Goal: Information Seeking & Learning: Learn about a topic

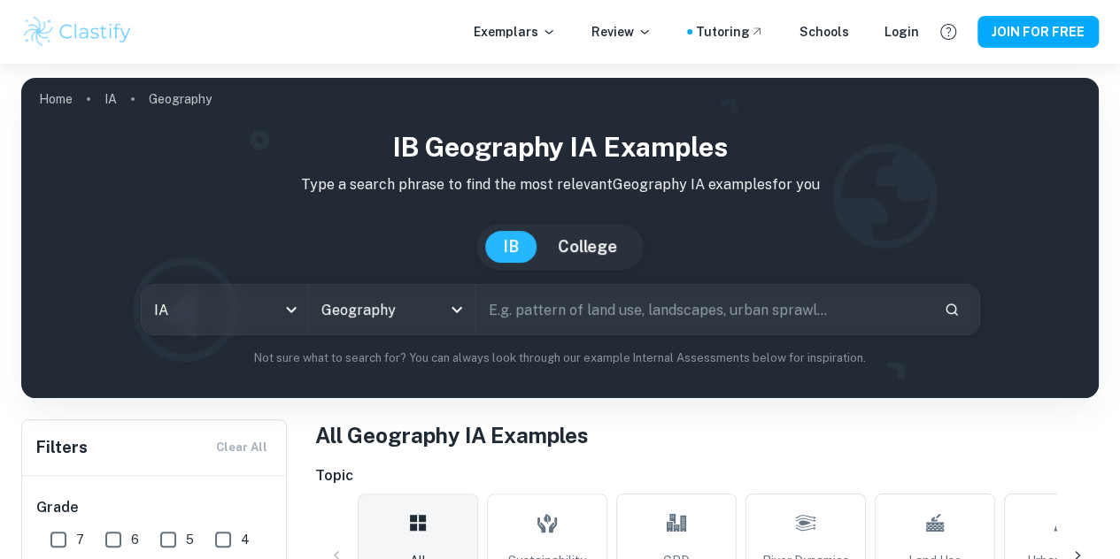
click at [566, 307] on input "text" at bounding box center [702, 310] width 453 height 50
paste input "What is the correlation between non-motorised traffic (bikes and pedestrians) a…"
type input "What is the correlation between non-motorised traffic (bikes and pedestrians) a…"
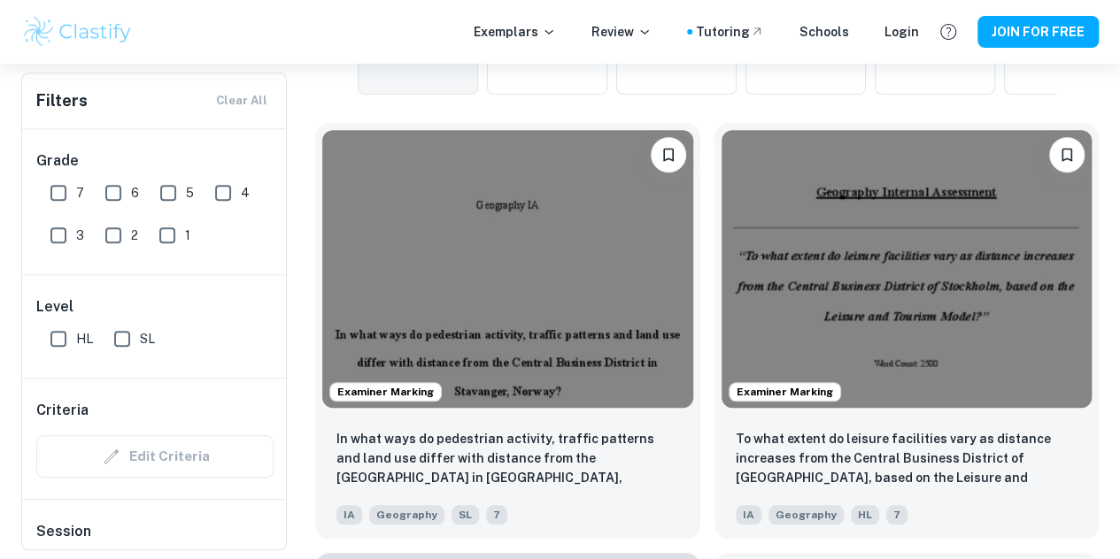
scroll to position [535, 0]
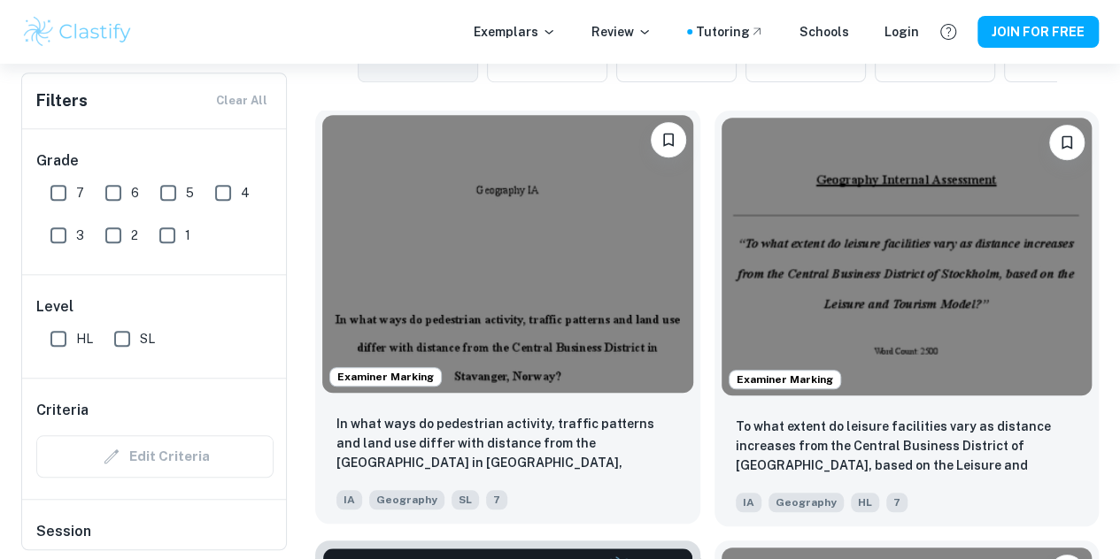
click at [502, 225] on img at bounding box center [507, 254] width 371 height 278
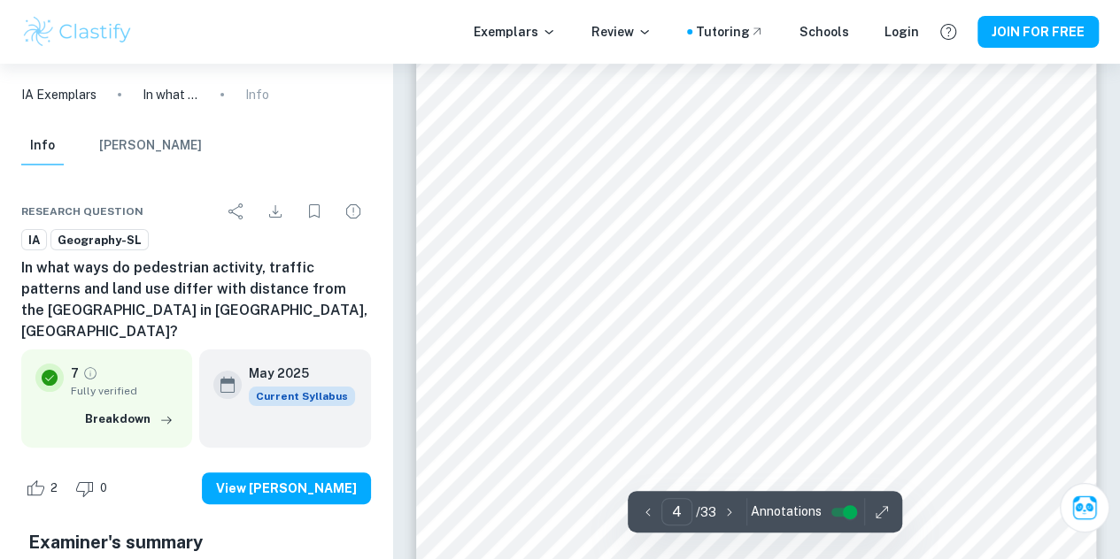
scroll to position [3339, 0]
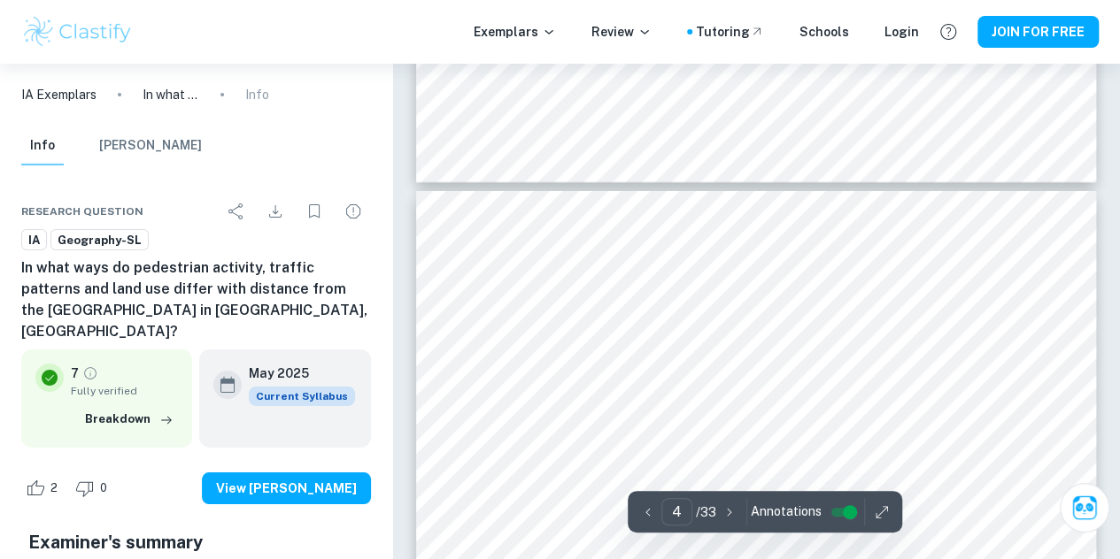
type input "3"
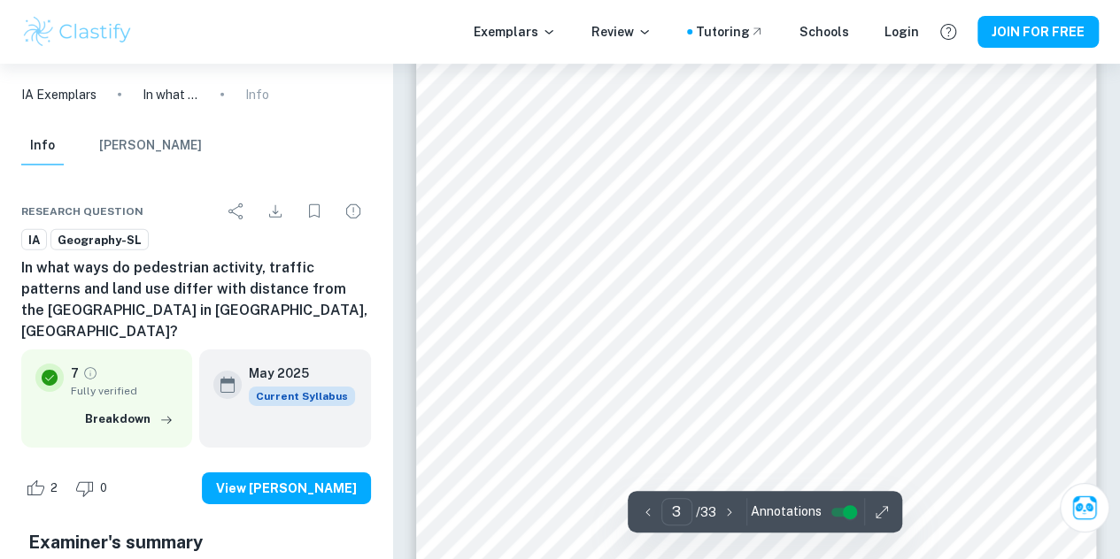
scroll to position [2604, 0]
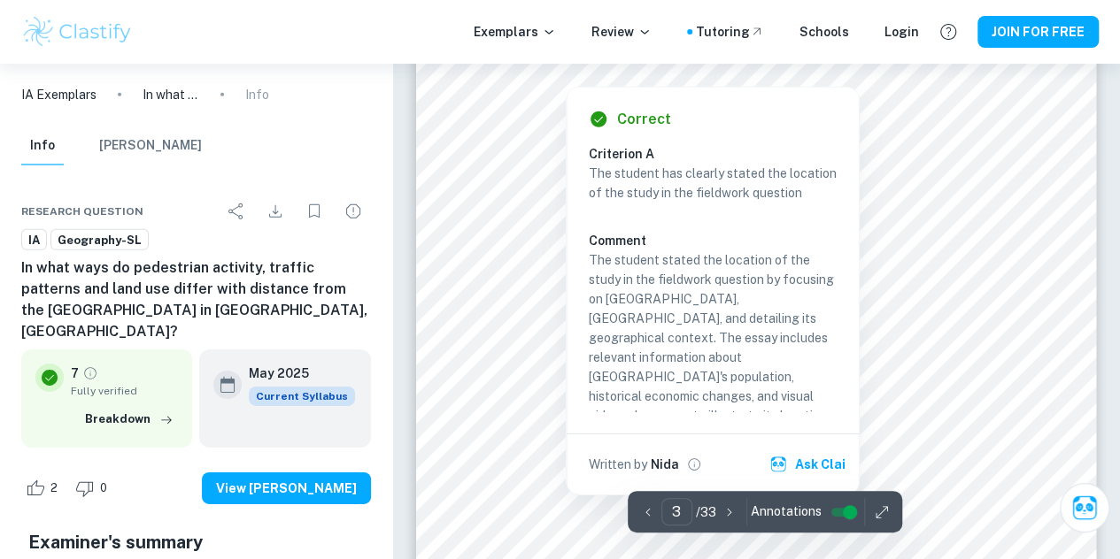
drag, startPoint x: 499, startPoint y: 72, endPoint x: 512, endPoint y: 82, distance: 16.3
click at [499, 73] on div at bounding box center [565, 73] width 136 height 17
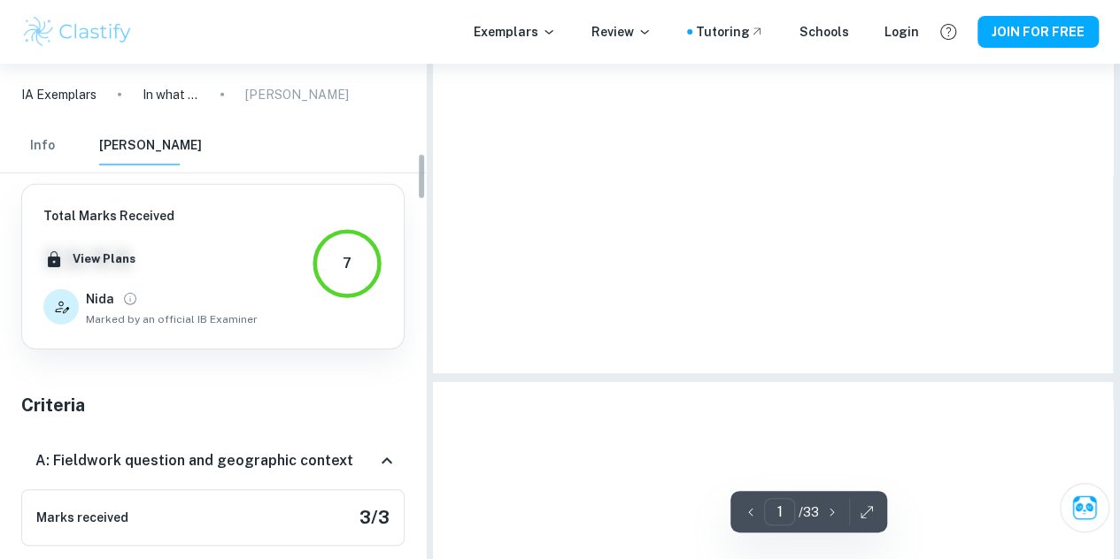
scroll to position [940, 0]
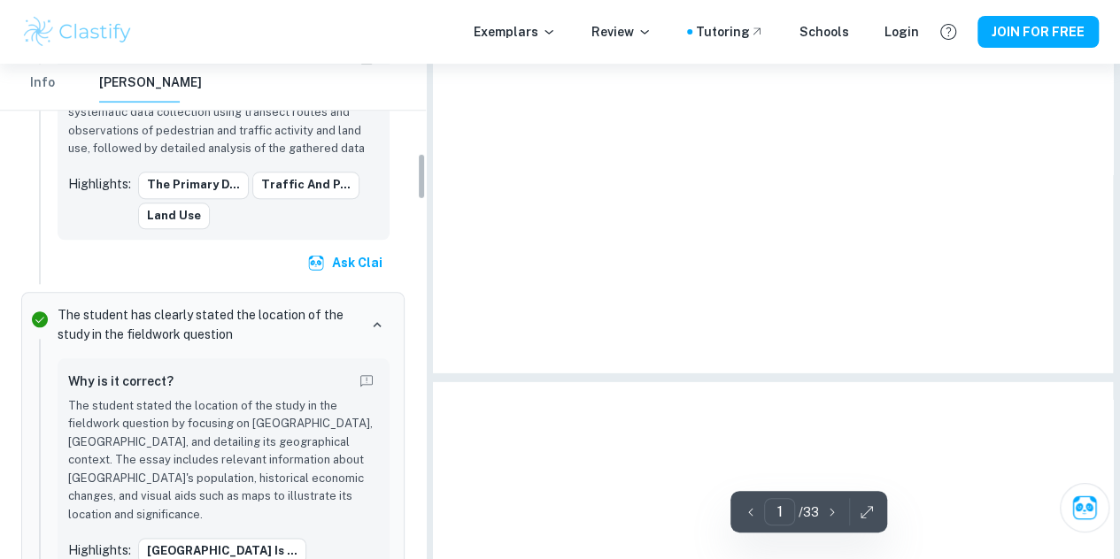
type input "3"
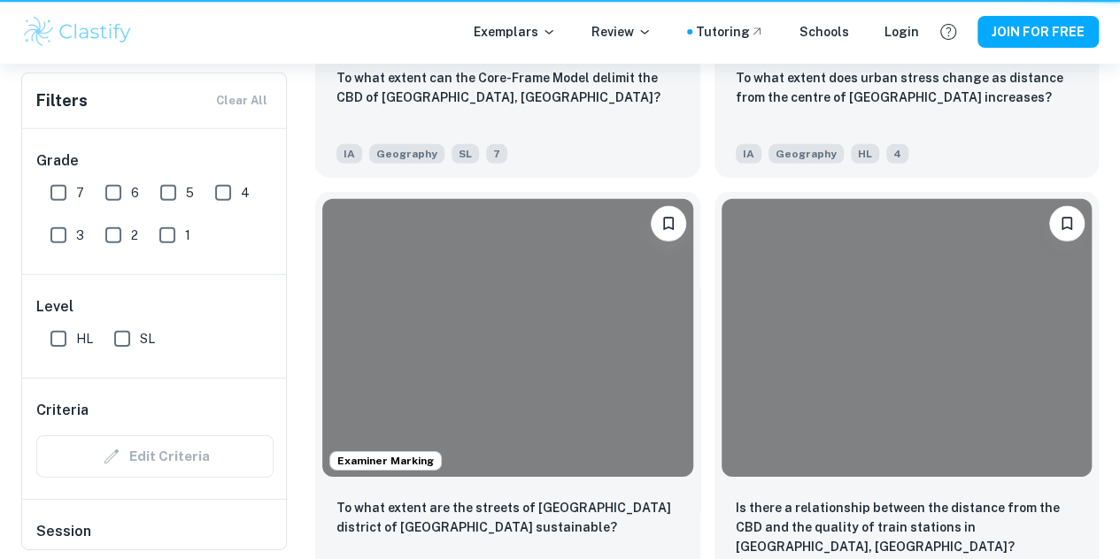
scroll to position [535, 0]
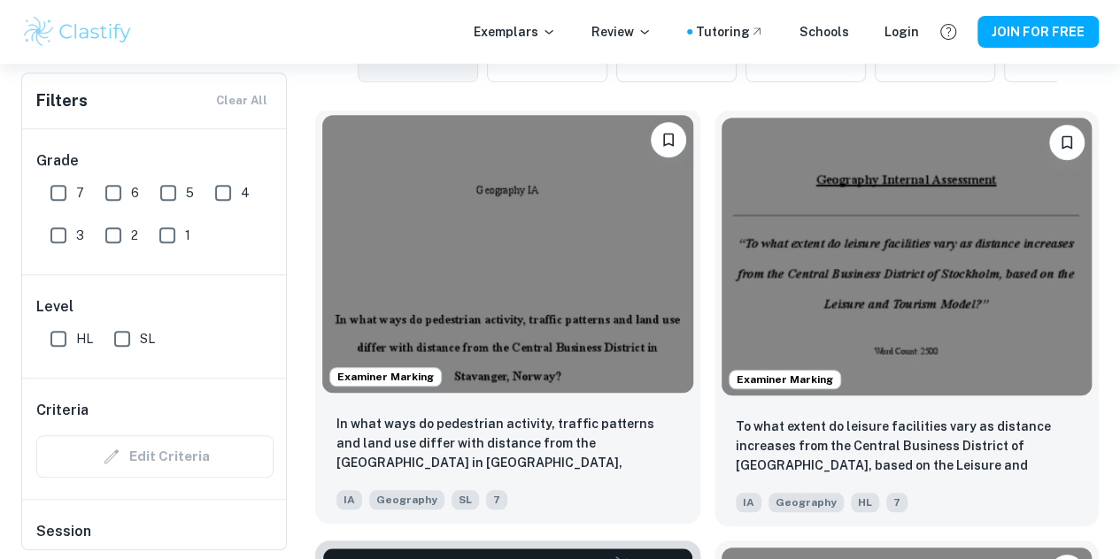
click at [510, 224] on img at bounding box center [507, 254] width 371 height 278
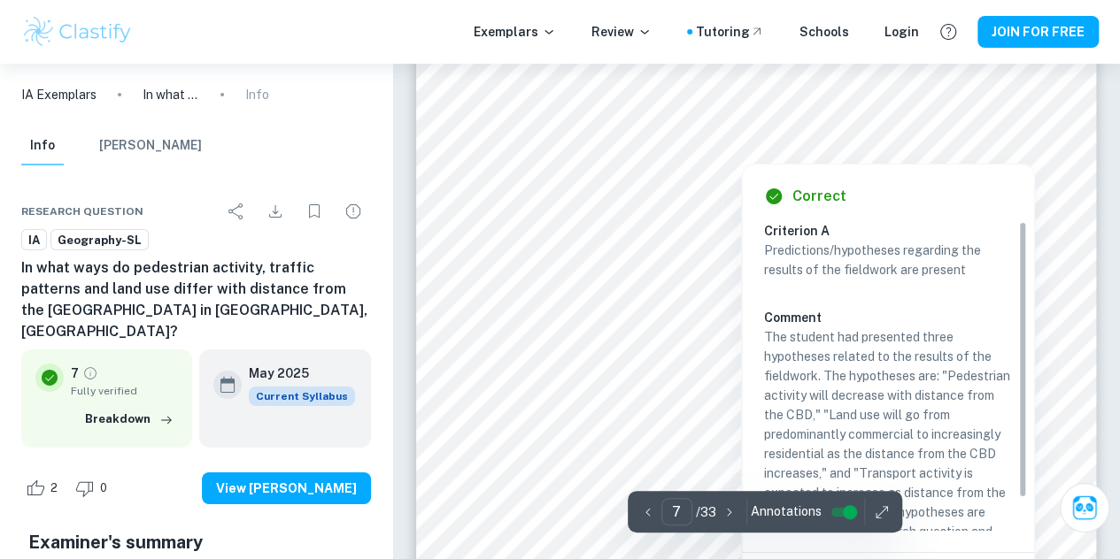
scroll to position [6343, 0]
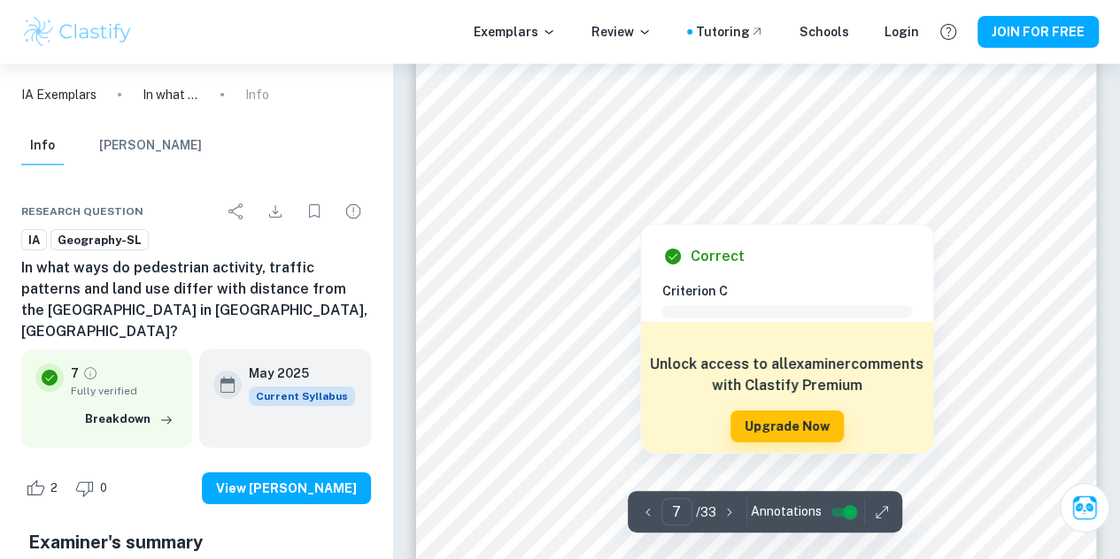
click at [763, 215] on div "Correct Criterion C Comment Unlock access to all examiner comments with Clastif…" at bounding box center [787, 334] width 294 height 239
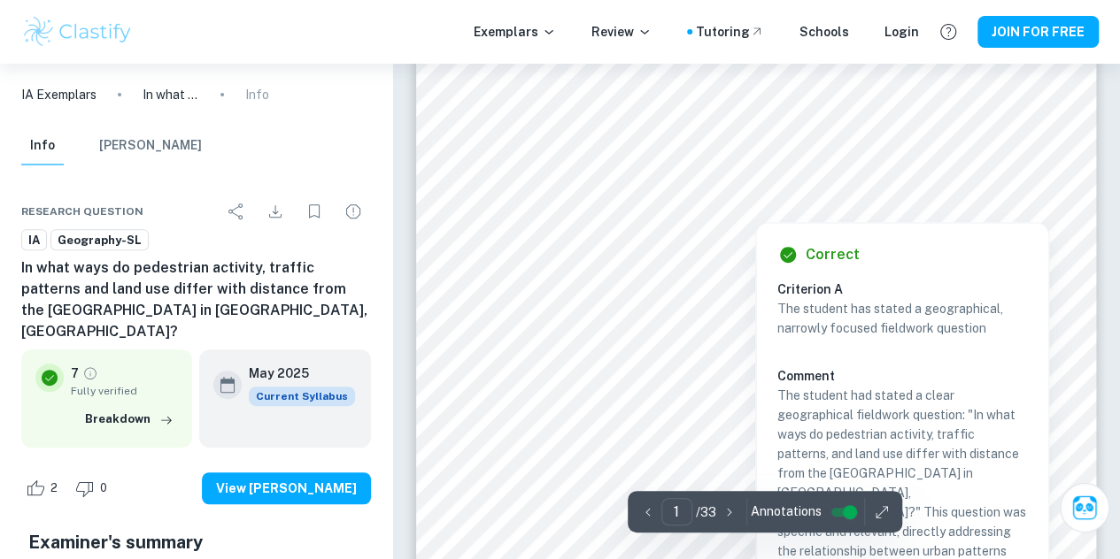
scroll to position [268, 0]
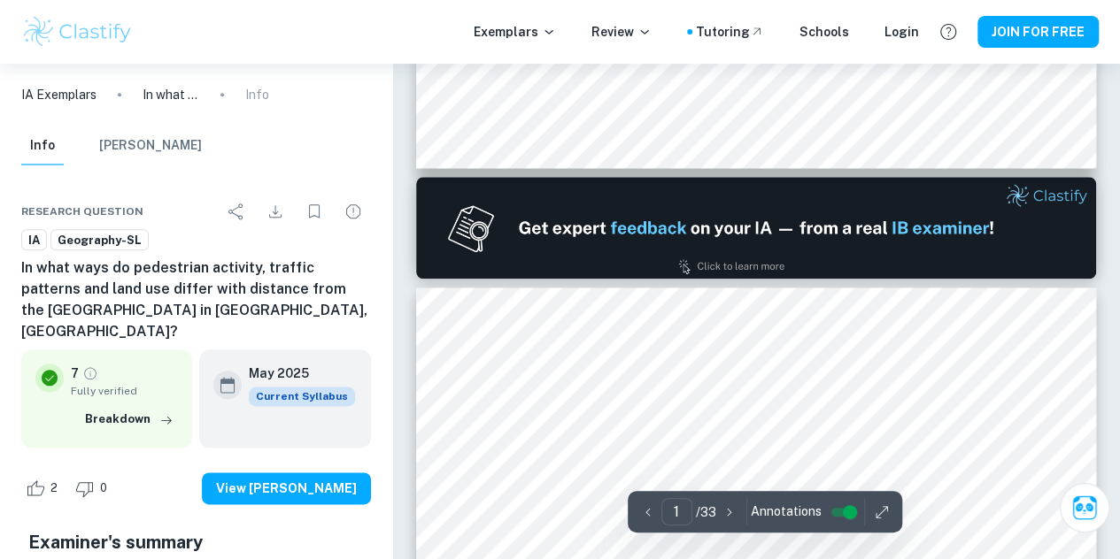
type input "2"
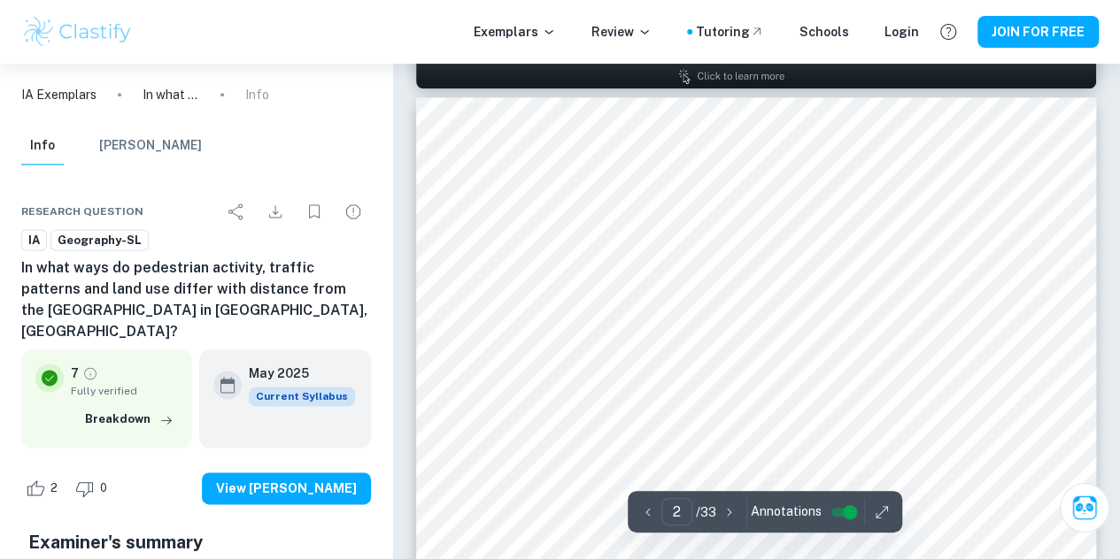
scroll to position [1105, 0]
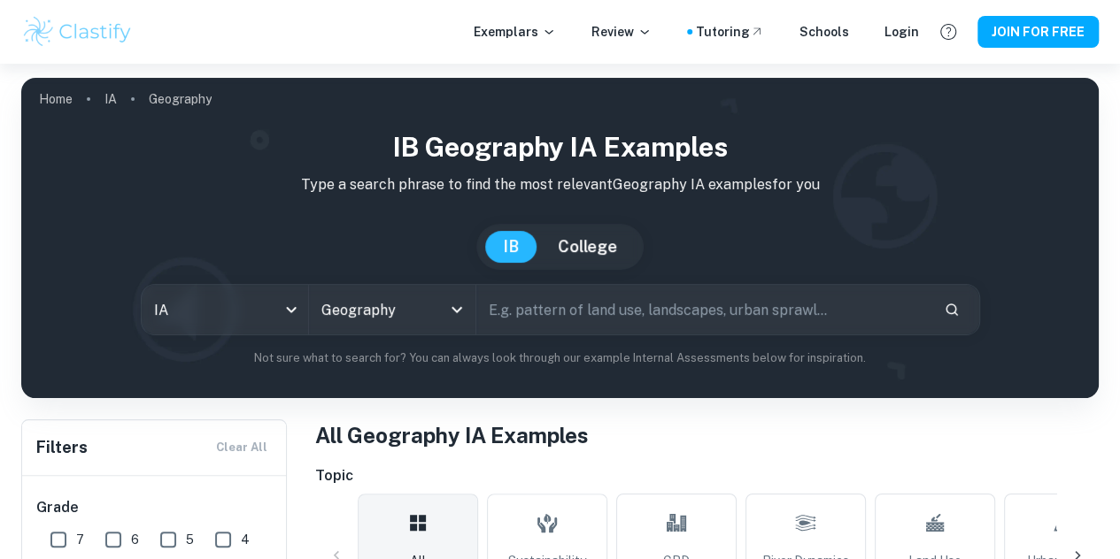
click at [509, 315] on input "text" at bounding box center [702, 310] width 453 height 50
paste input "What is the correlation between non-motorised traffic (bikes and pedestrians) a…"
type input "What is the correlation between non-motorised traffic (bikes and pedestrians) a…"
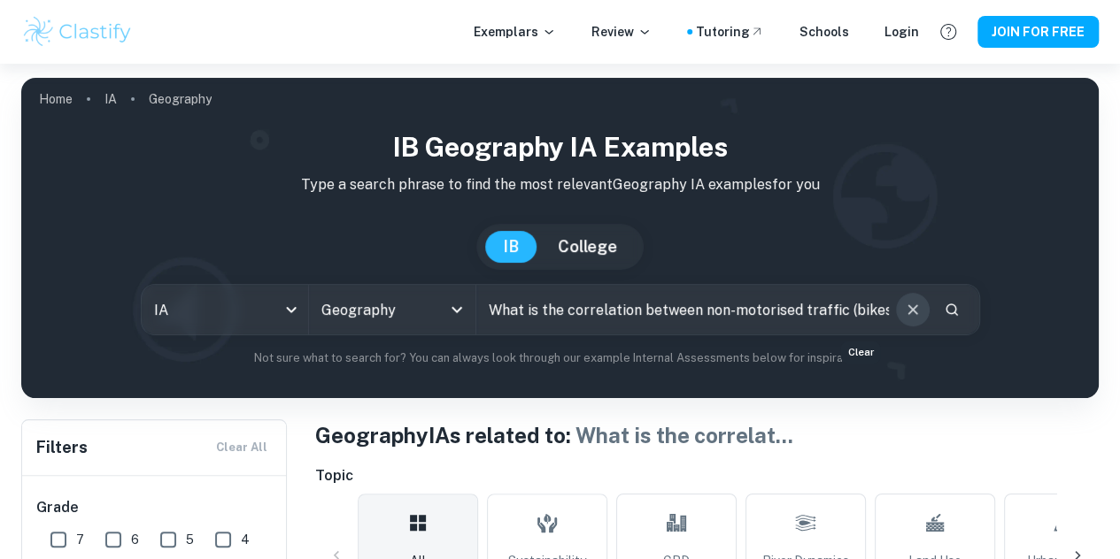
click at [903, 312] on icon "Clear" at bounding box center [912, 309] width 19 height 19
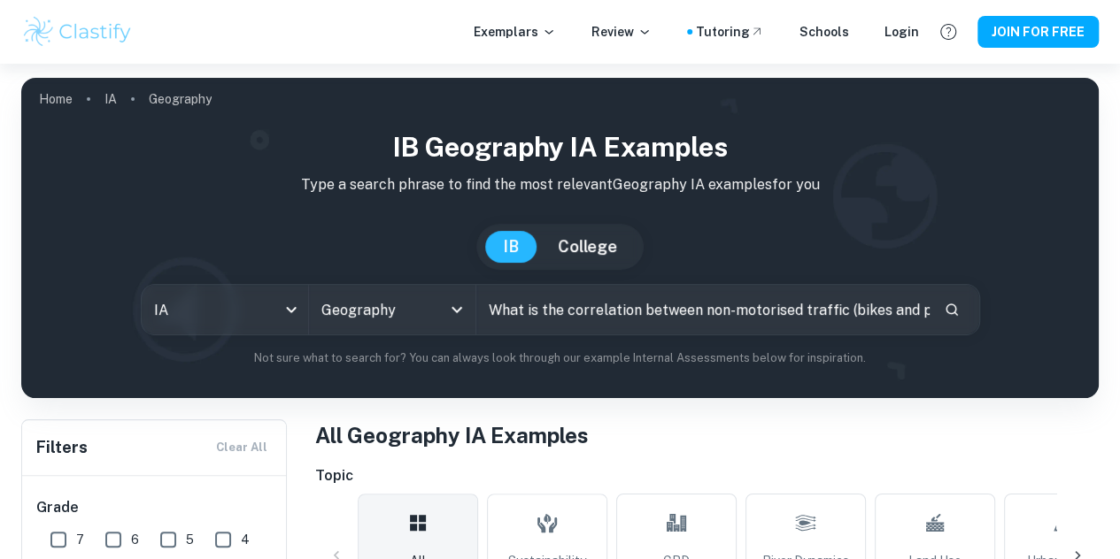
click at [823, 305] on input "What is the correlation between non-motorised traffic (bikes and pedestrians) a…" at bounding box center [702, 310] width 453 height 50
paste input "Traffic Mode vs. Distance from City Centre: Motorised vs. Non-Motorised Use"
type input "Traffic Mode vs. Distance from City Centre: Motorised vs. Non-Motorised Use"
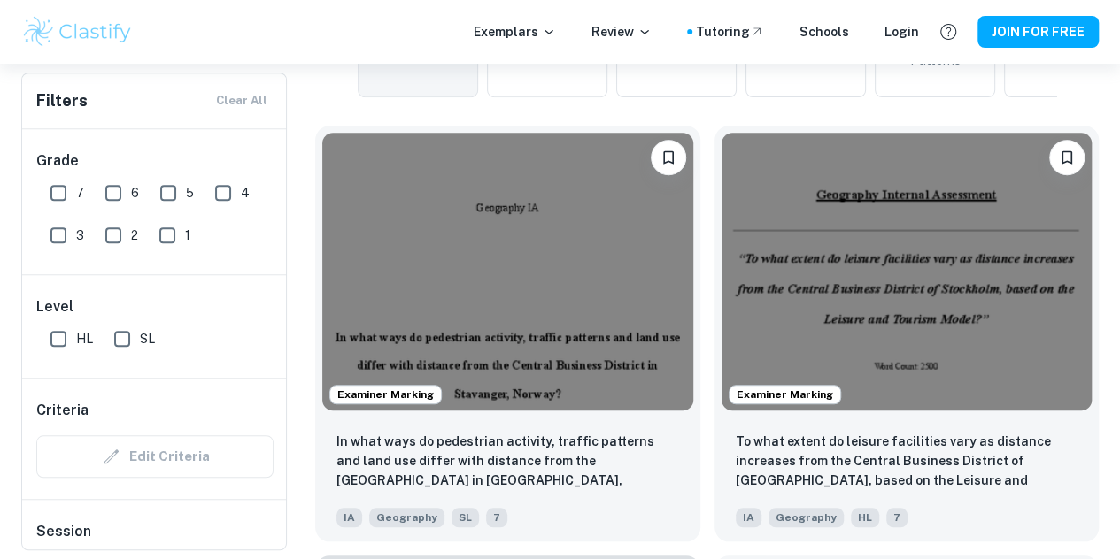
scroll to position [524, 0]
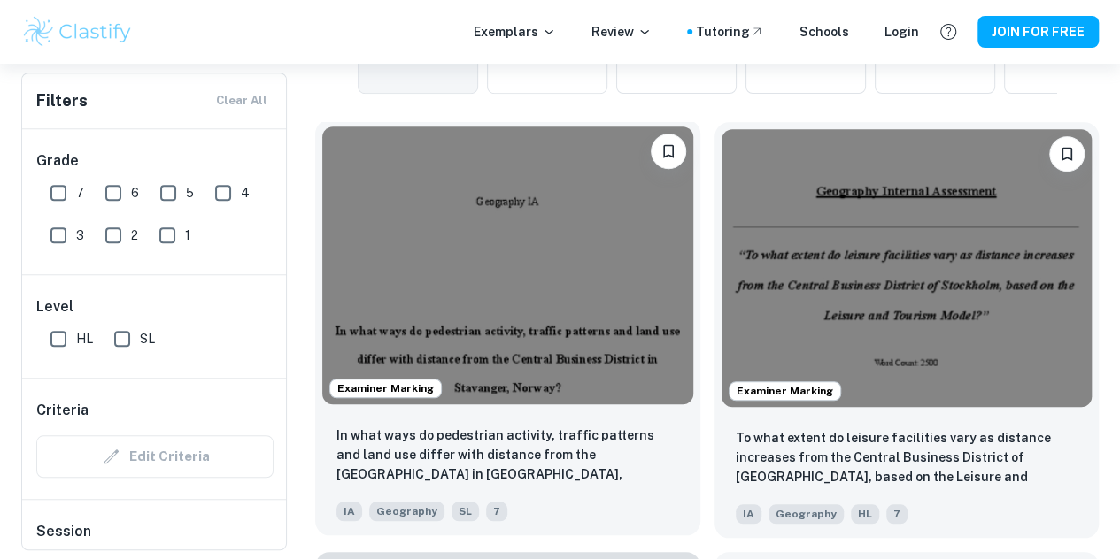
click at [499, 412] on div "In what ways do pedestrian activity, traffic patterns and land use differ with …" at bounding box center [507, 474] width 385 height 124
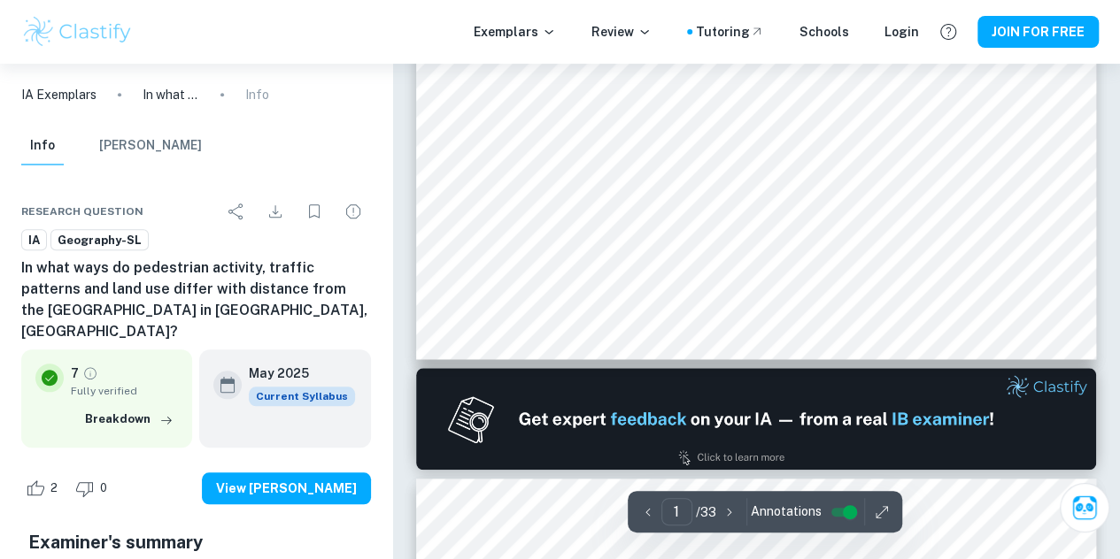
type input "2"
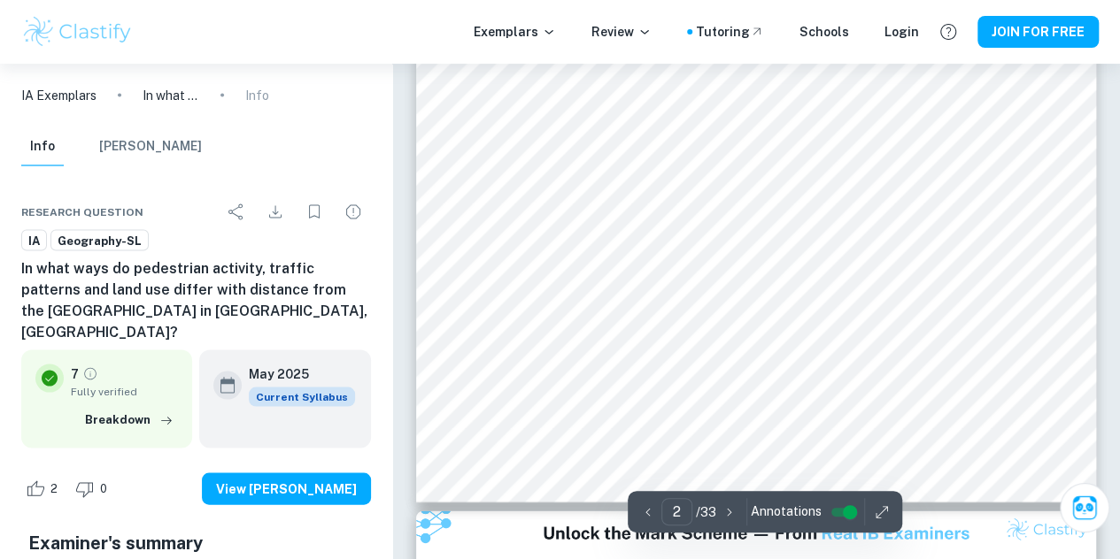
scroll to position [1622, 0]
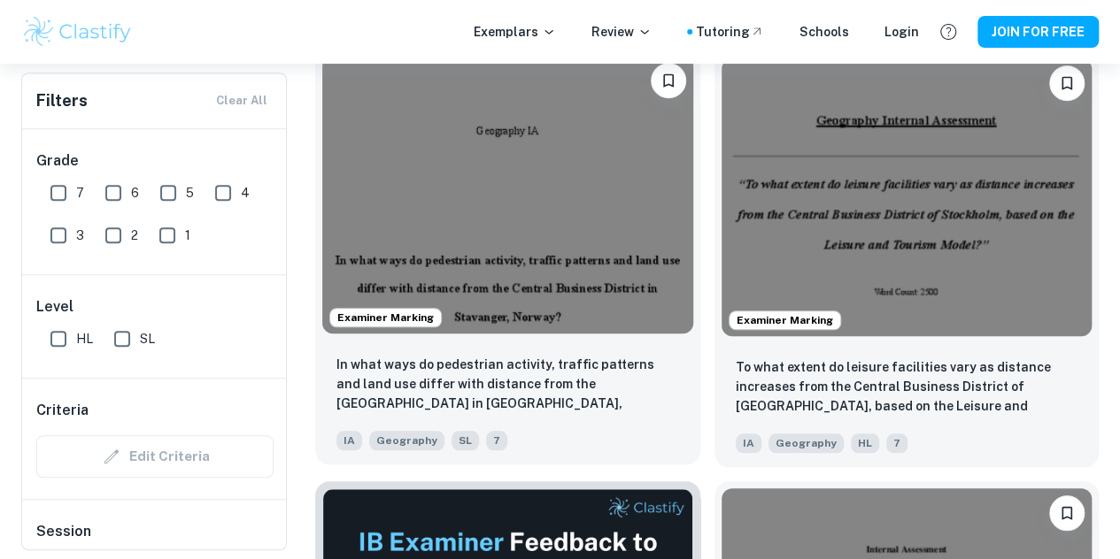
scroll to position [623, 0]
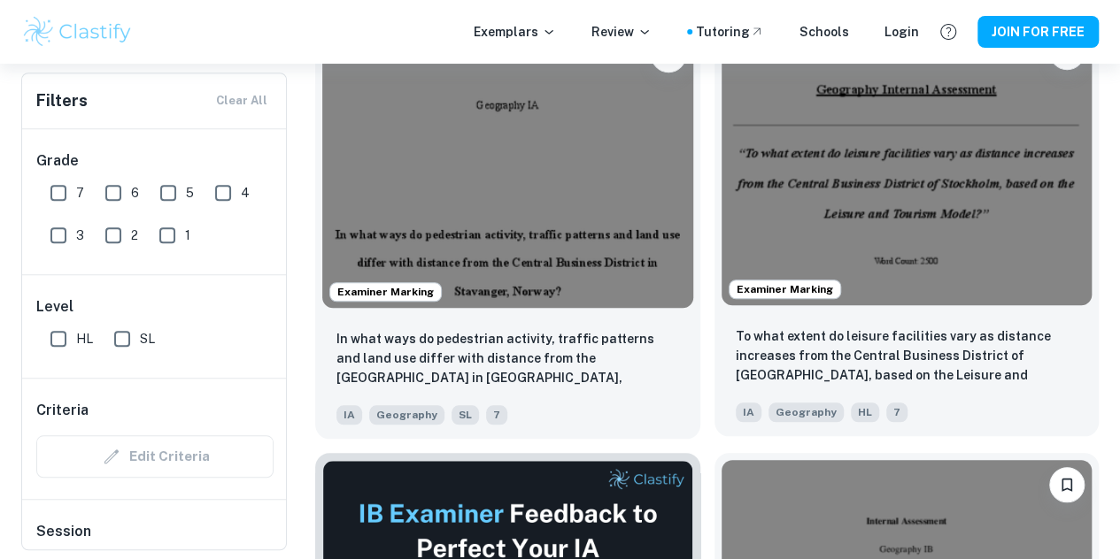
click at [721, 127] on img at bounding box center [906, 166] width 371 height 278
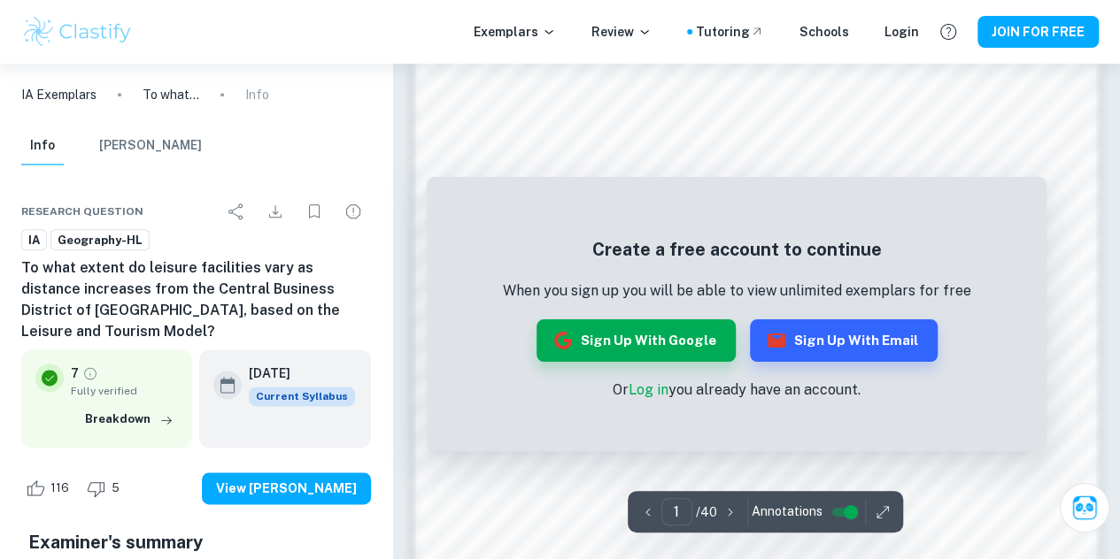
scroll to position [1000, 0]
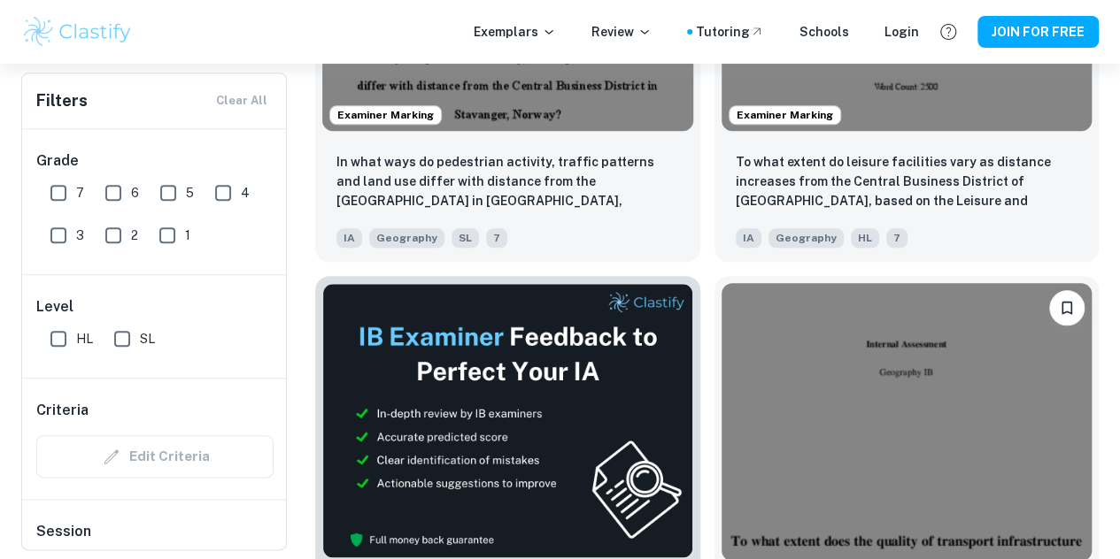
scroll to position [887, 0]
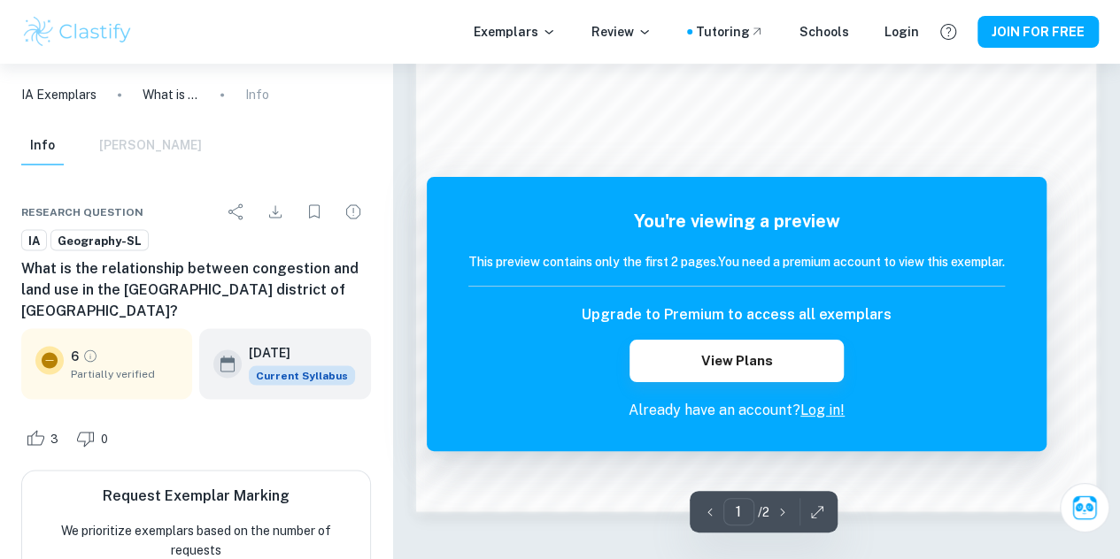
scroll to position [1575, 0]
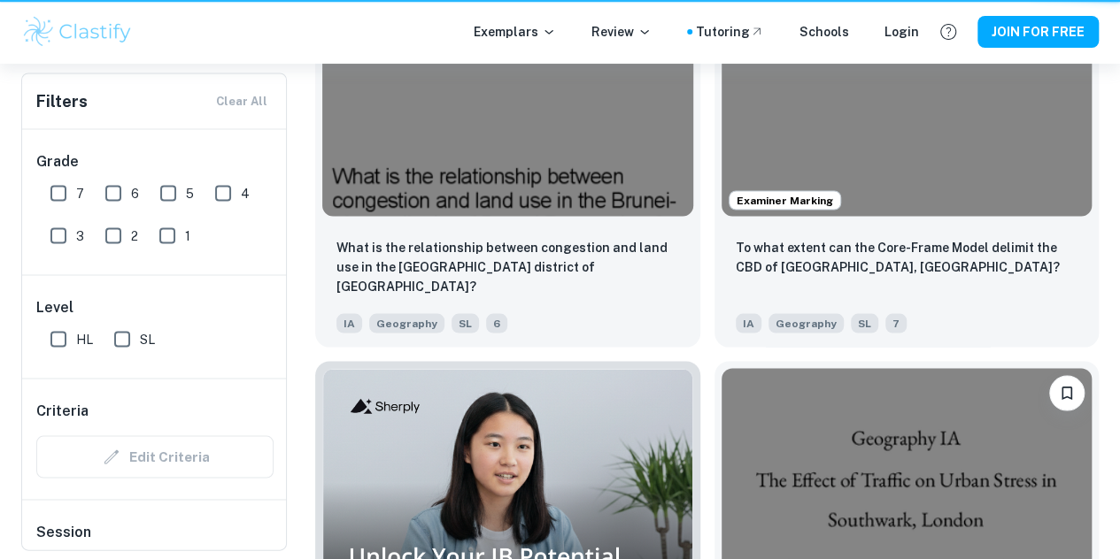
scroll to position [887, 0]
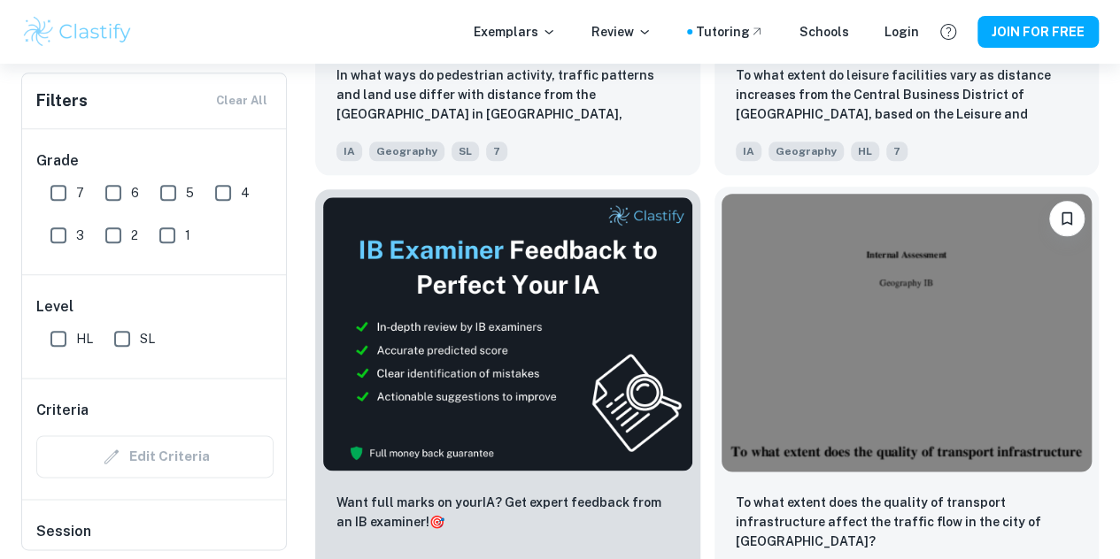
click at [721, 265] on img at bounding box center [906, 333] width 371 height 278
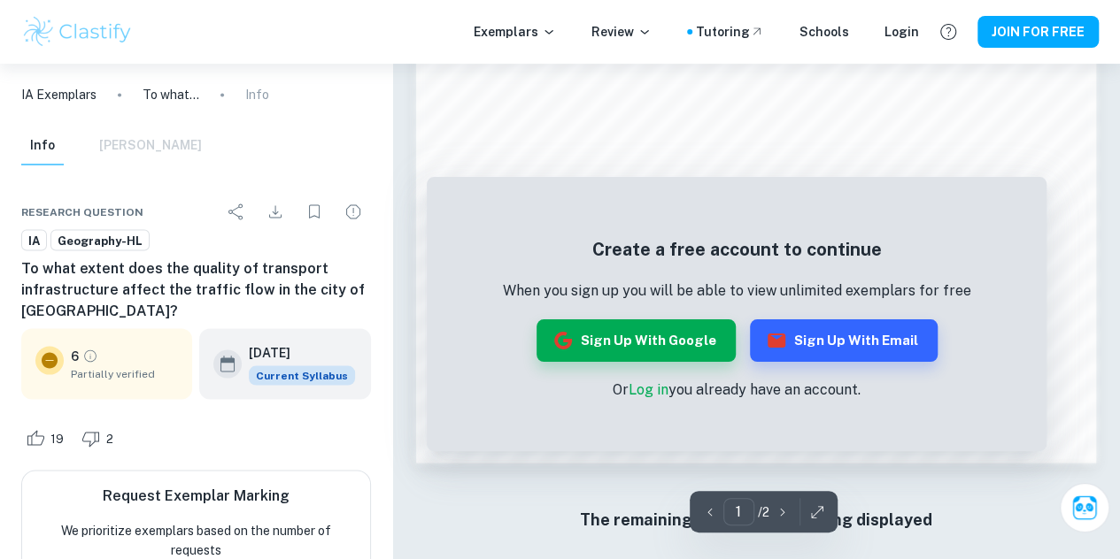
scroll to position [1575, 0]
